Goal: Find specific page/section: Find specific page/section

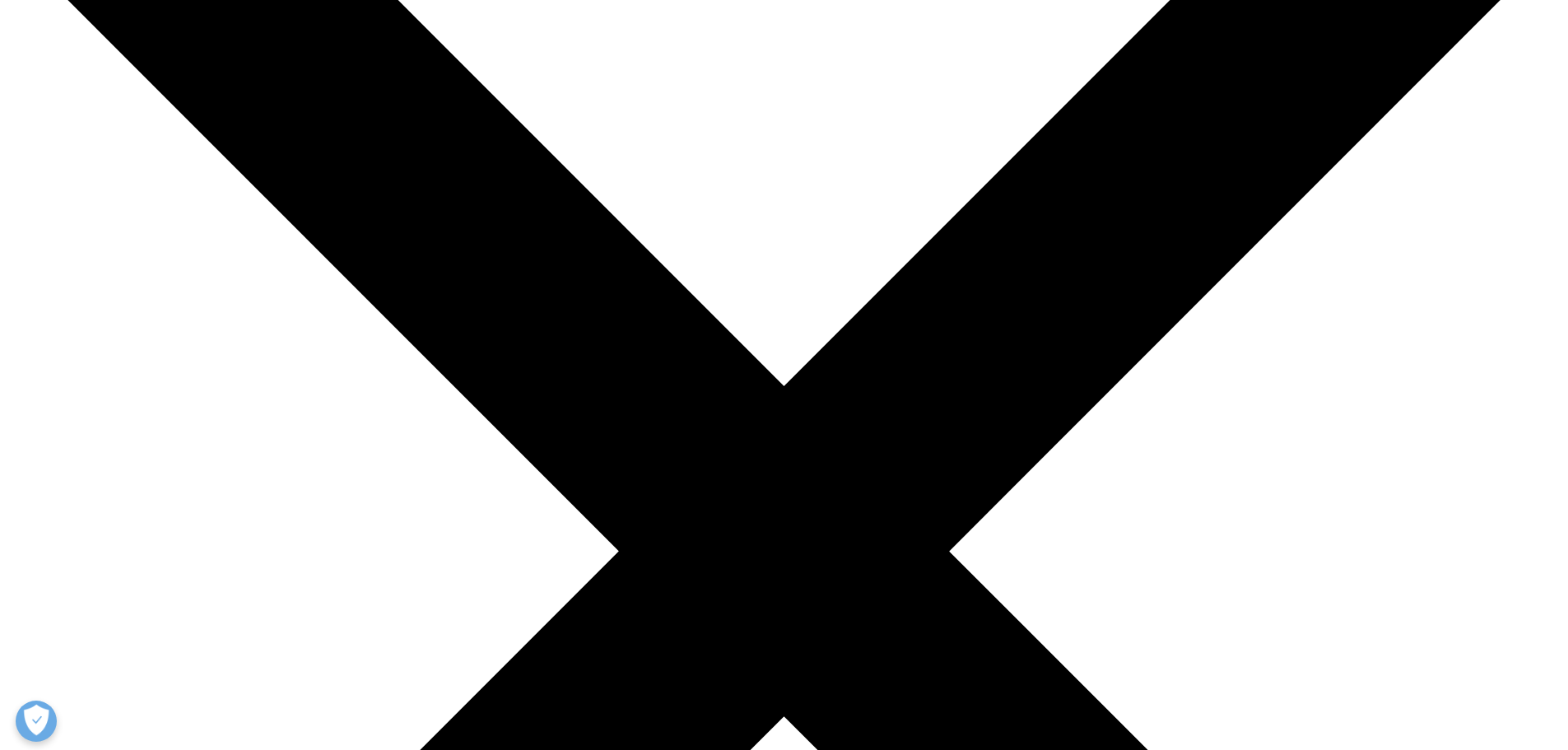
scroll to position [247, 0]
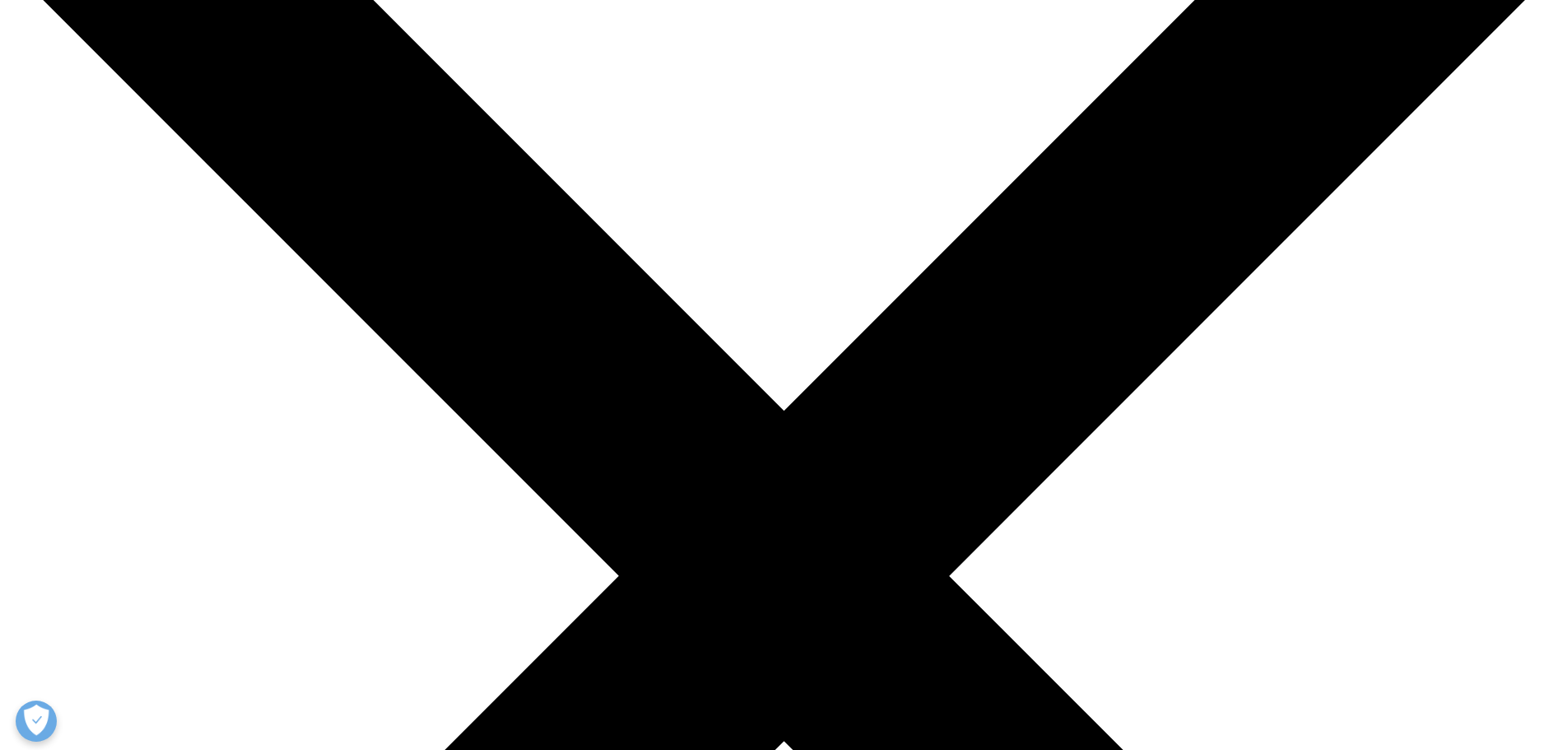
scroll to position [165, 0]
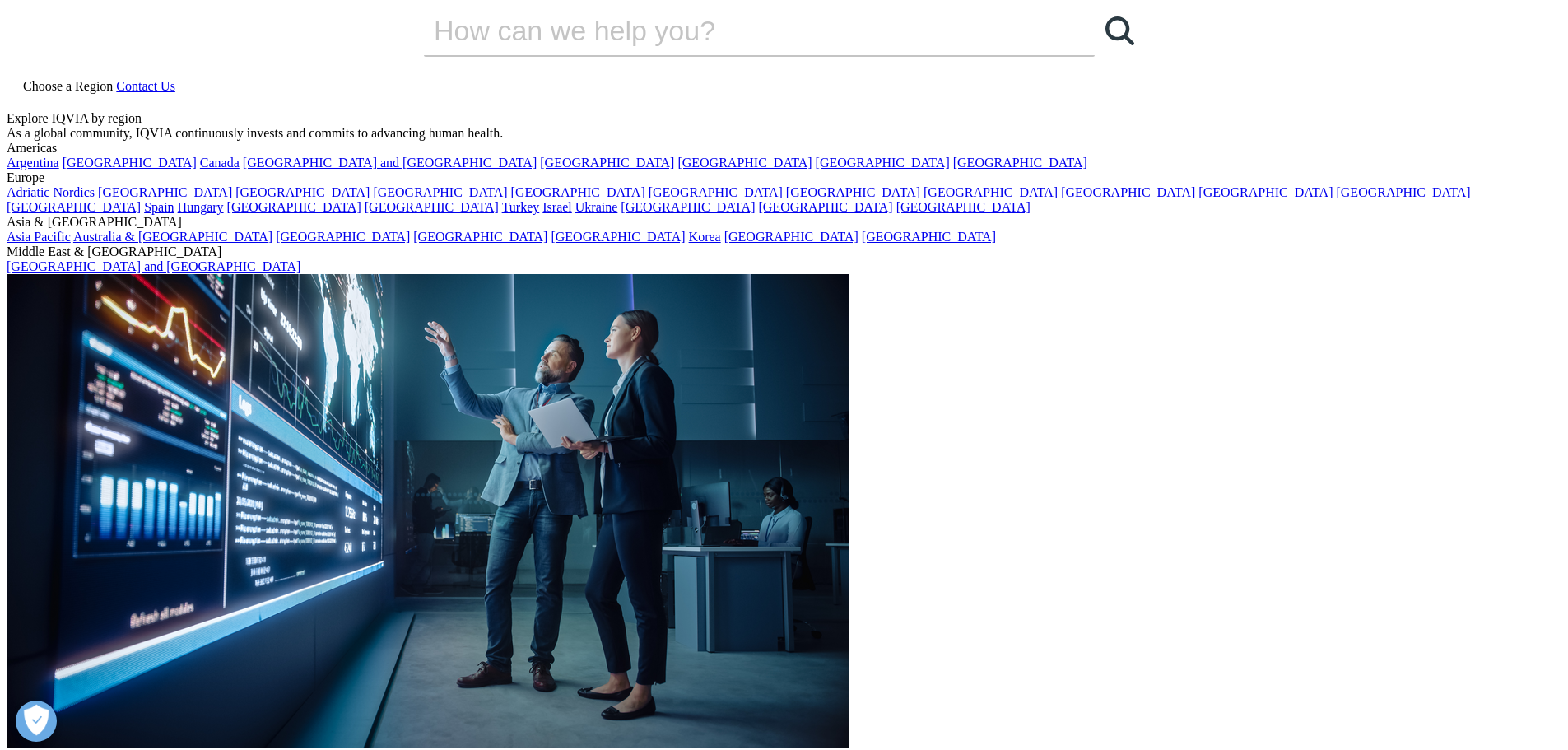
scroll to position [0, 0]
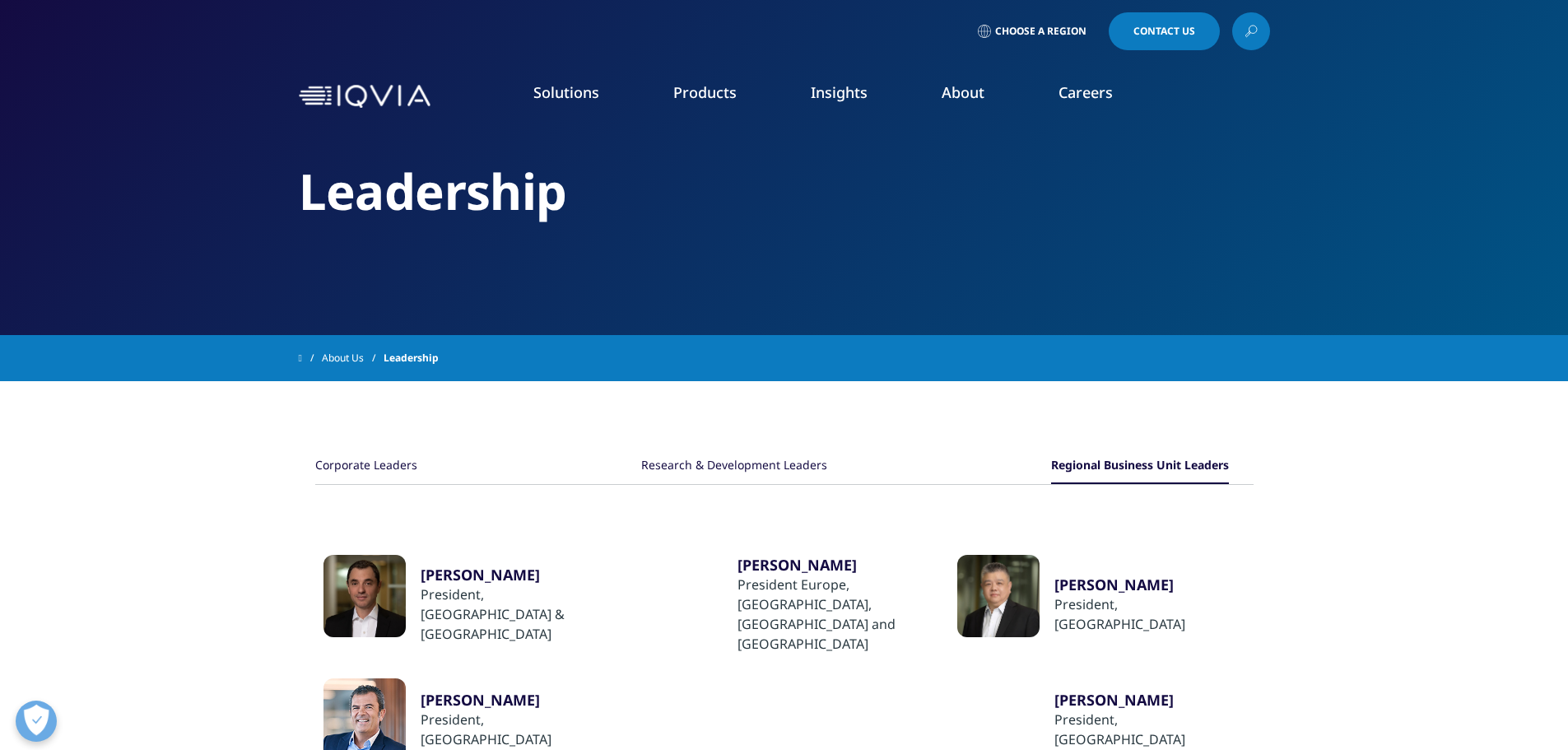
click at [1248, 478] on link "Global Laboratories" at bounding box center [1385, 477] width 364 height 18
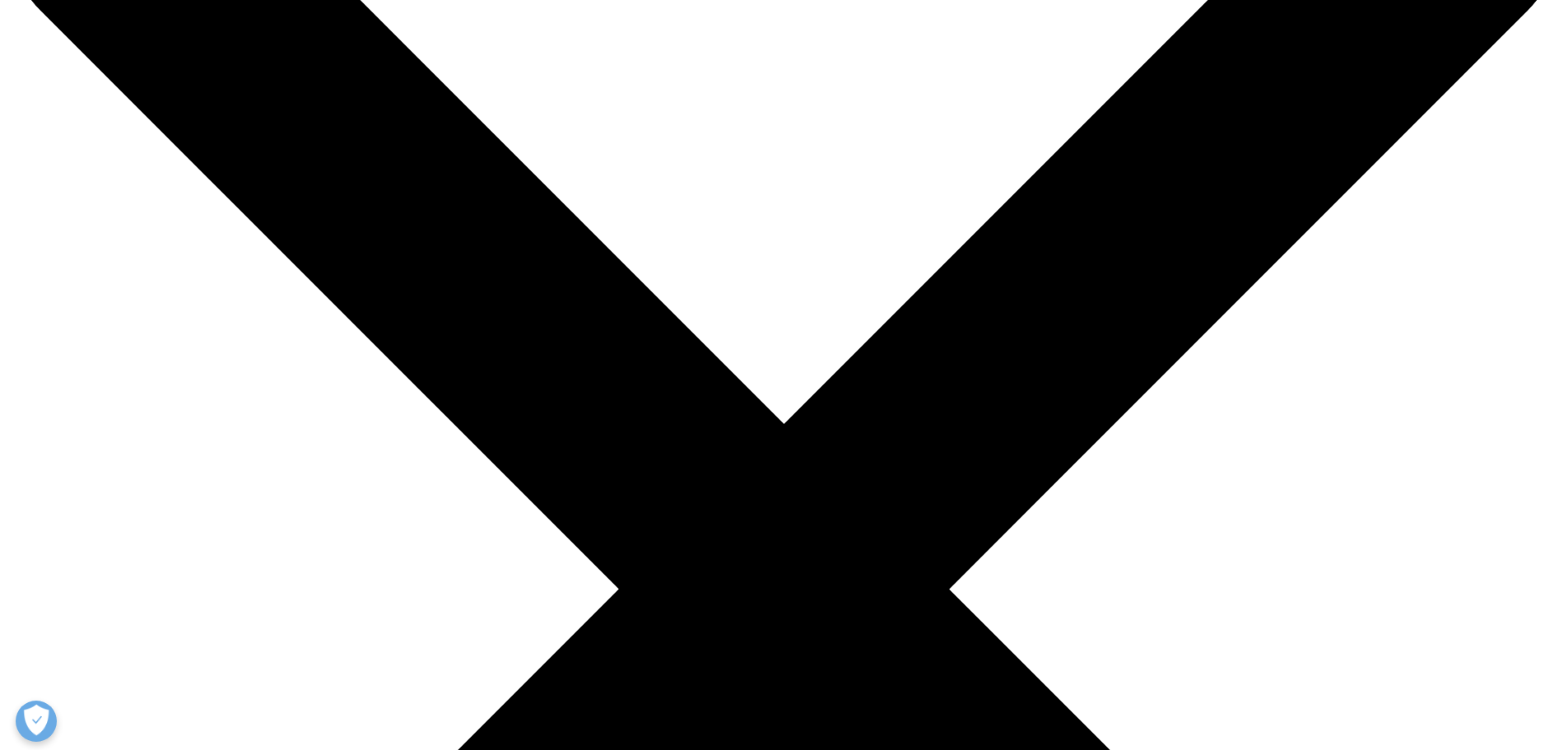
scroll to position [247, 0]
